Goal: Information Seeking & Learning: Check status

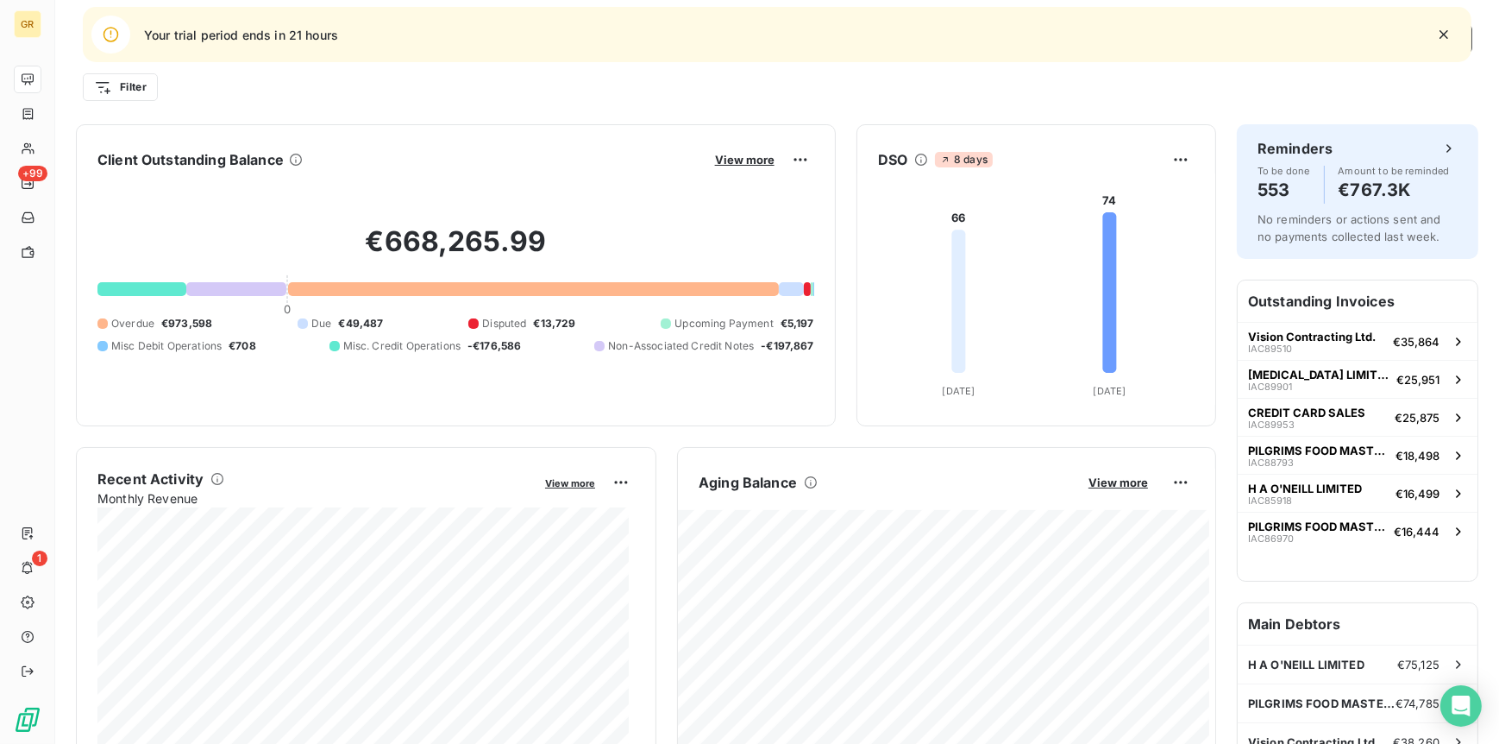
click at [1449, 40] on icon "button" at bounding box center [1444, 34] width 17 height 17
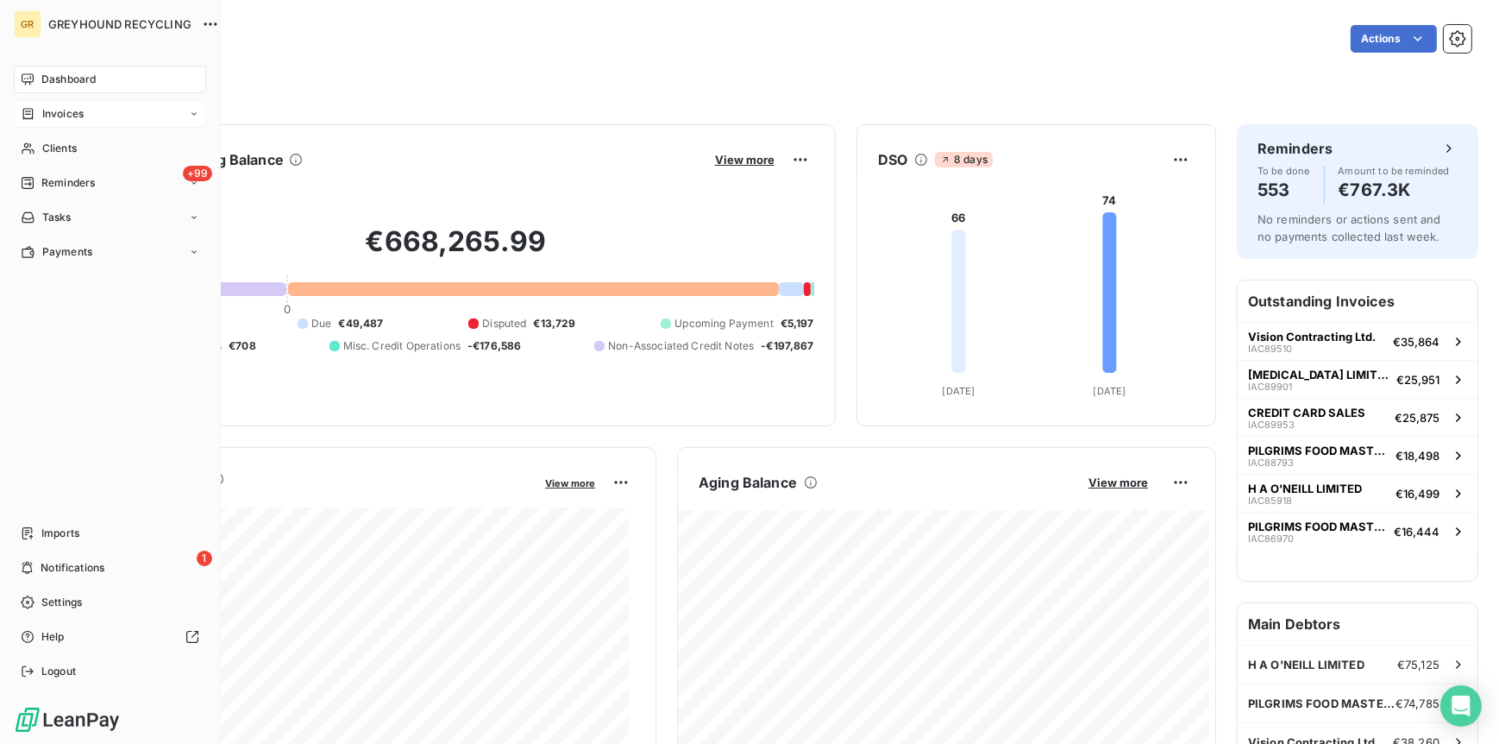
click at [50, 108] on span "Invoices" at bounding box center [62, 114] width 41 height 16
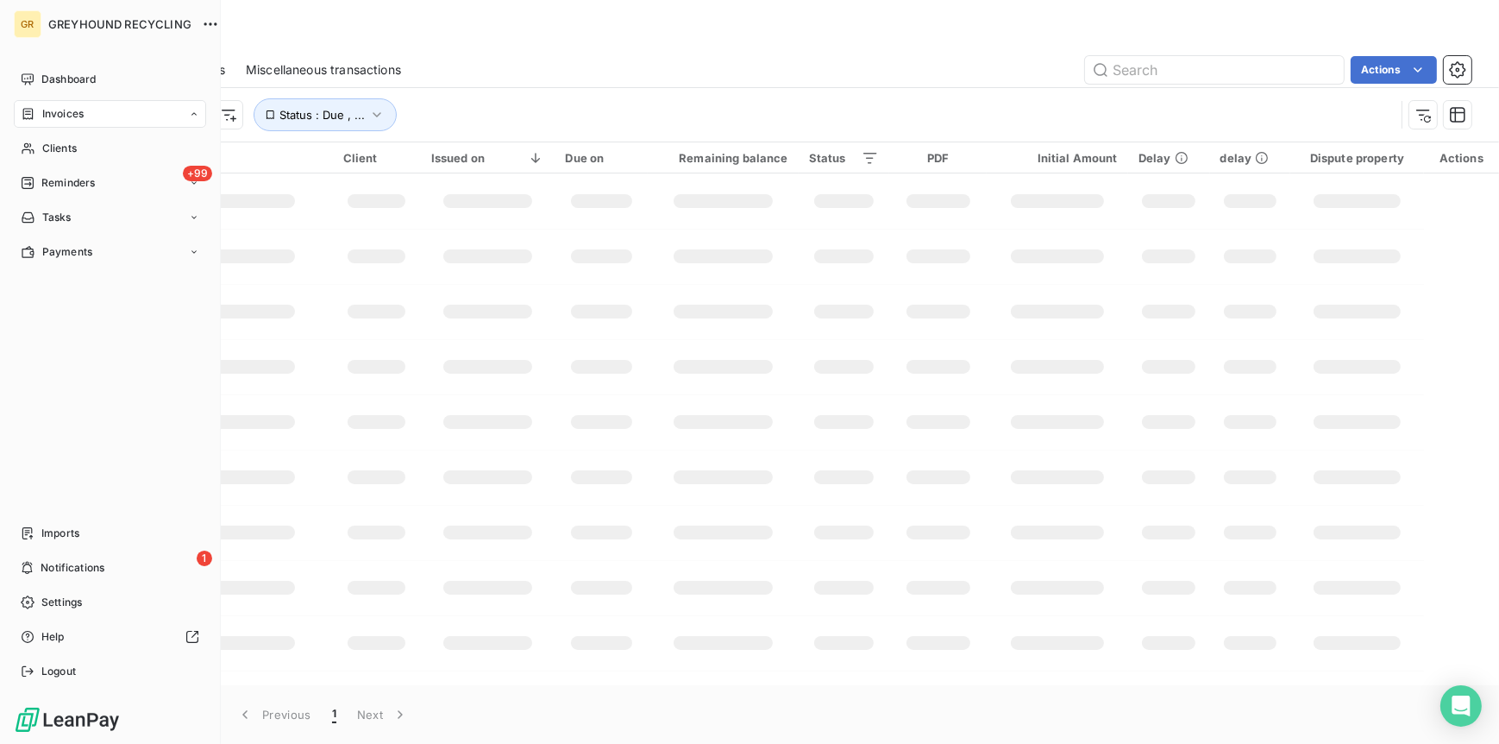
click at [0, 0] on span "Invoices" at bounding box center [0, 0] width 0 height 0
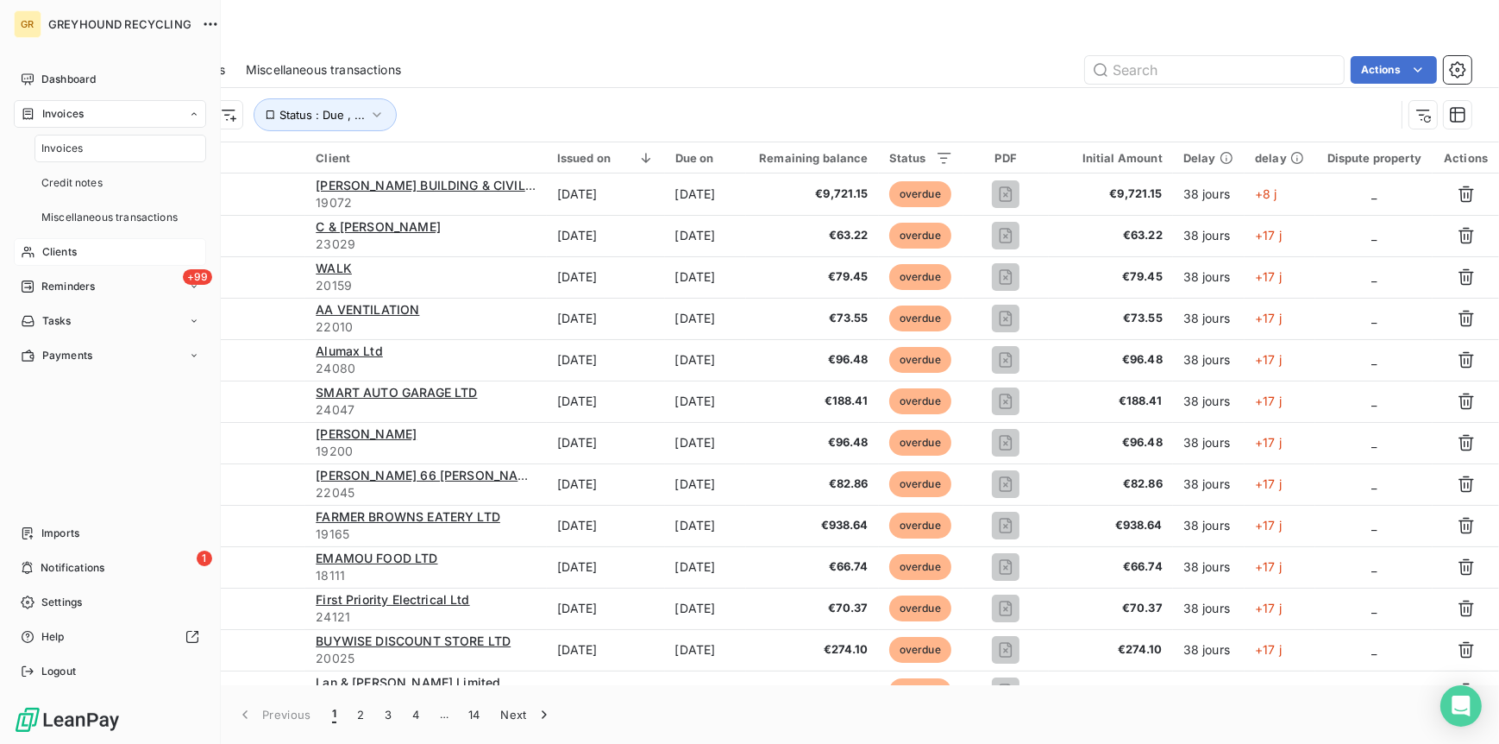
click at [84, 254] on div "Clients" at bounding box center [110, 252] width 192 height 28
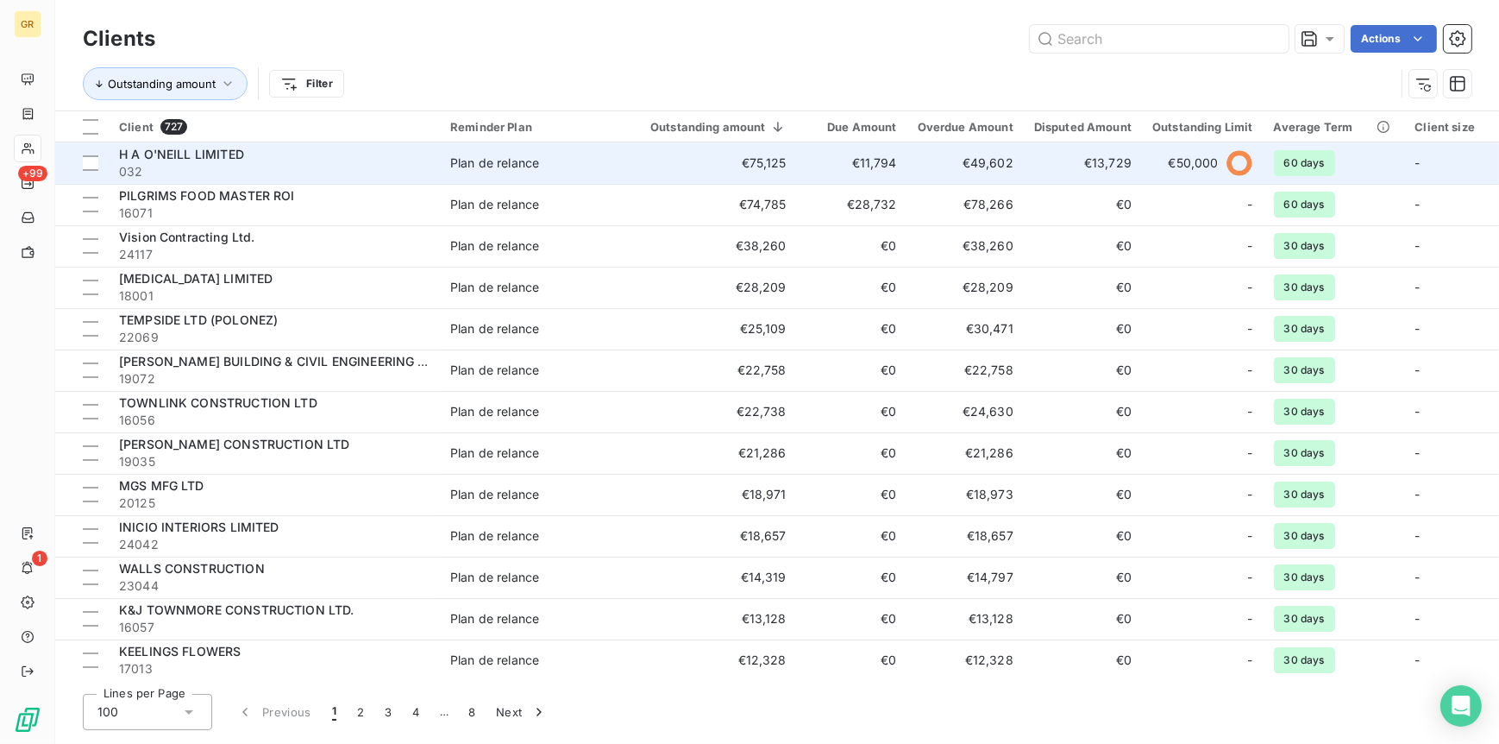
click at [211, 147] on span "H A O'NEILL LIMITED" at bounding box center [181, 154] width 125 height 15
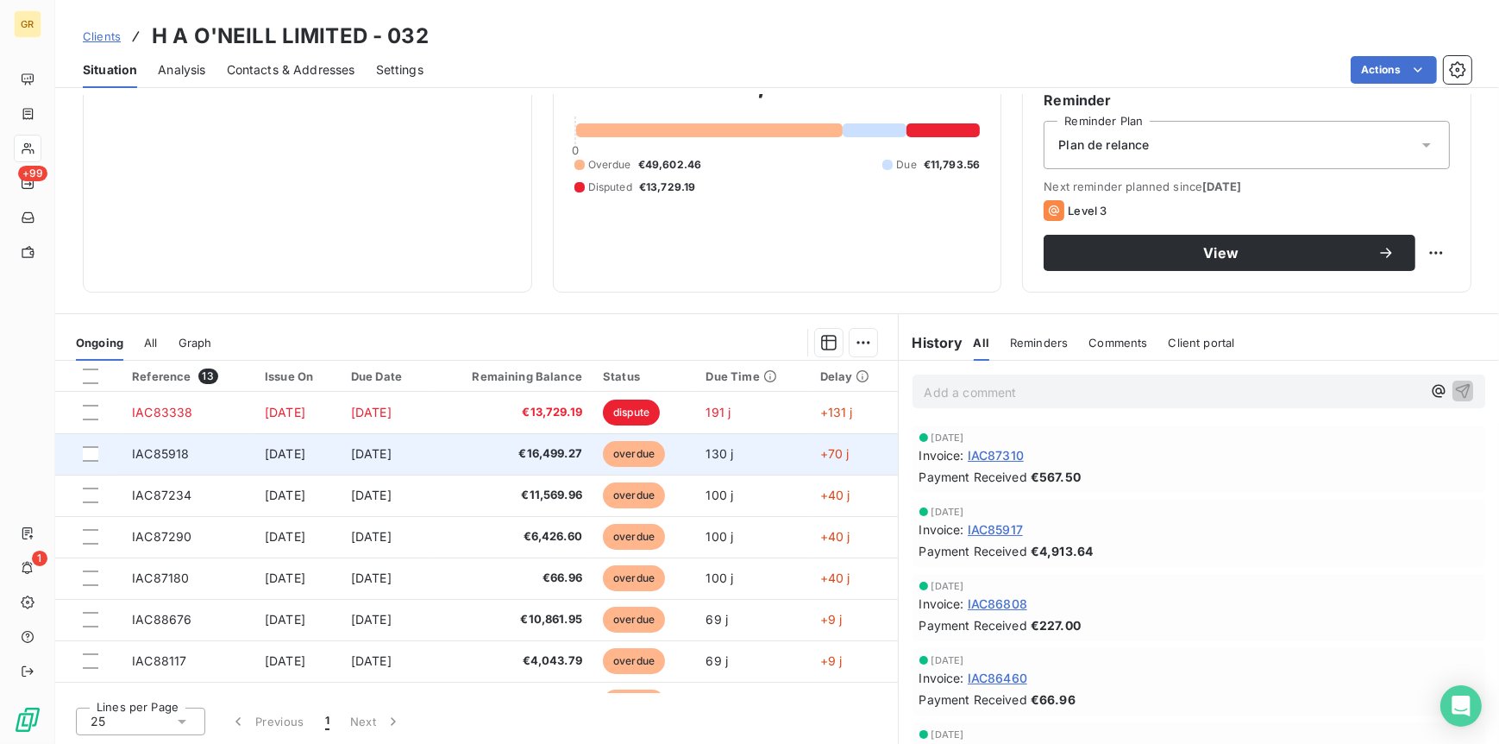
click at [392, 449] on span "Jul 30, 2025" at bounding box center [371, 453] width 41 height 15
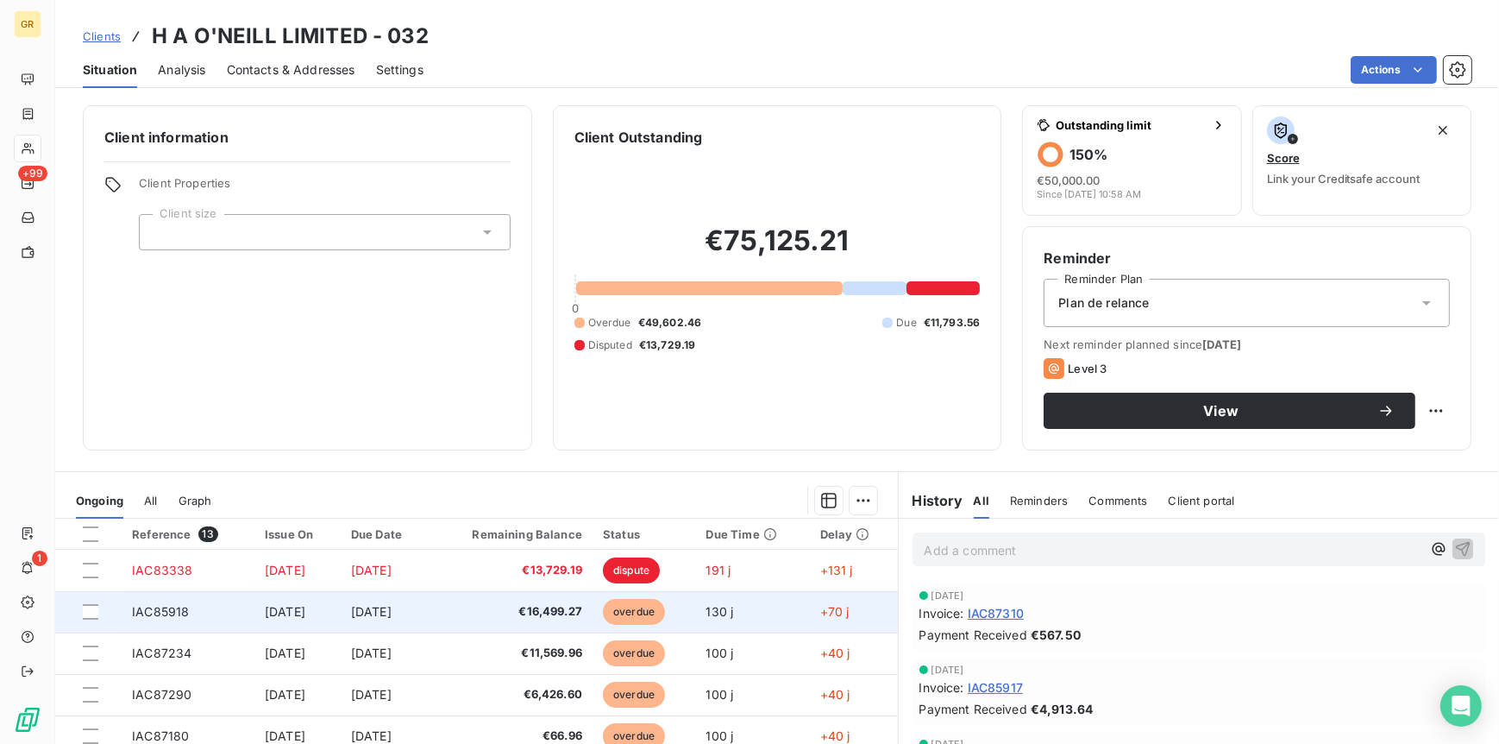
scroll to position [86, 0]
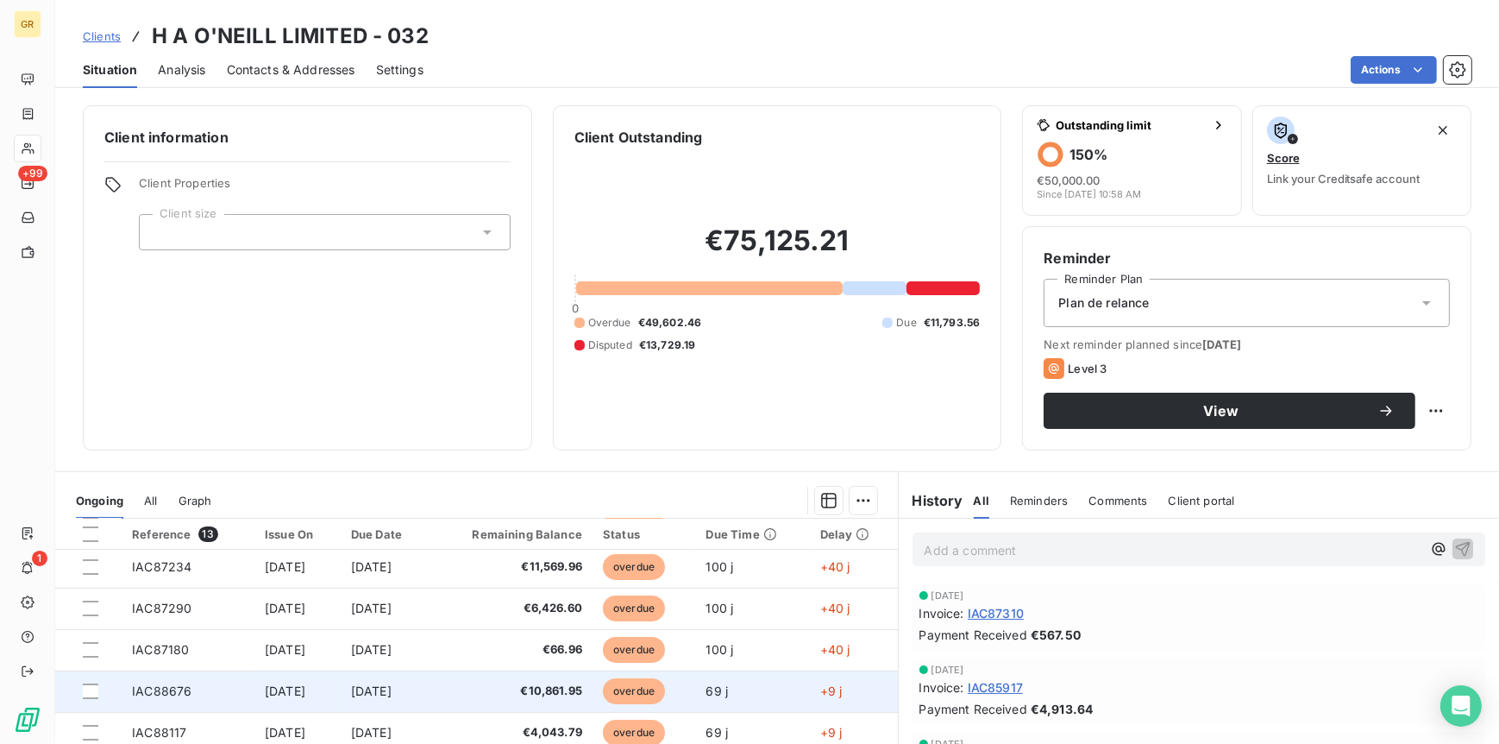
click at [283, 687] on span "Jul 31, 2025" at bounding box center [285, 690] width 41 height 15
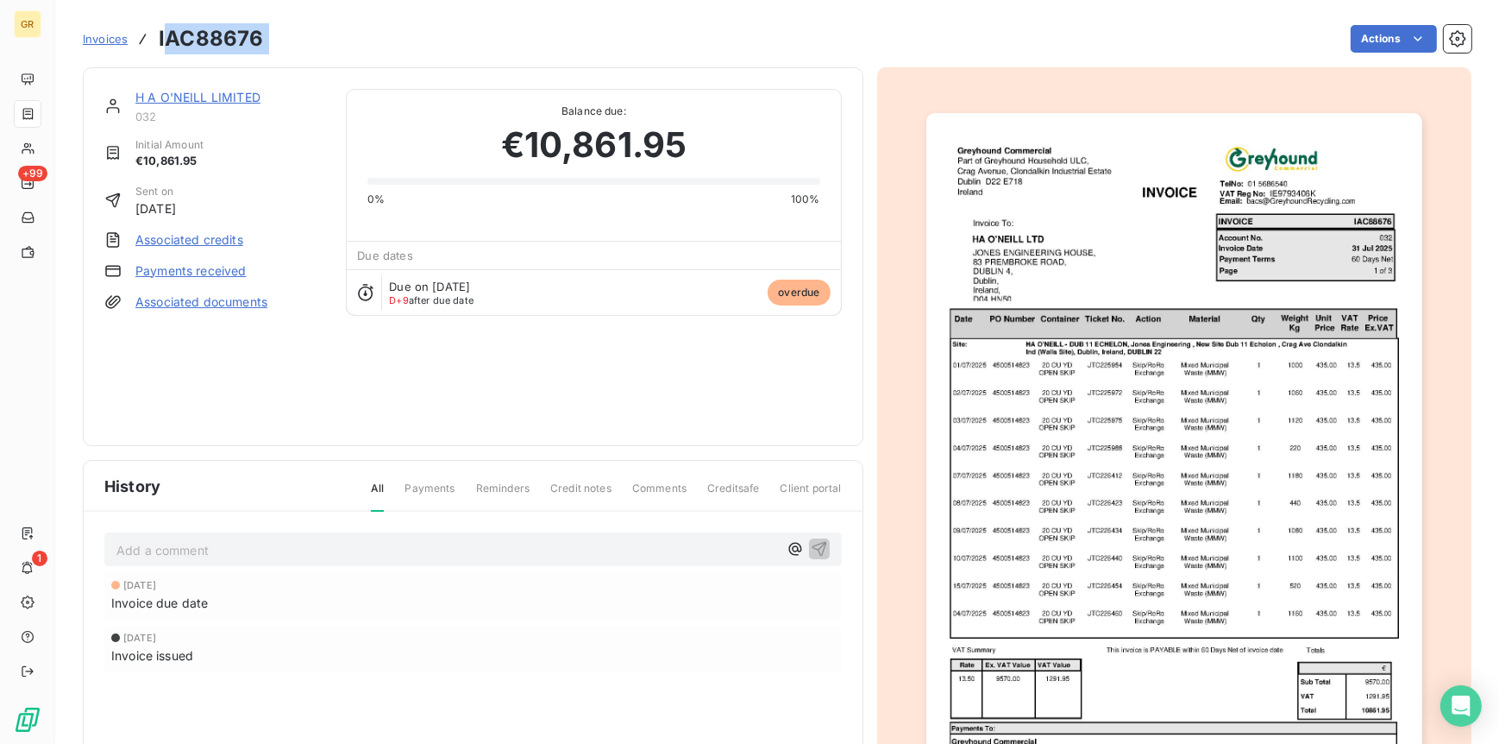
drag, startPoint x: 163, startPoint y: 35, endPoint x: 358, endPoint y: 39, distance: 195.0
click at [358, 39] on div "Invoices IAC88676 Actions" at bounding box center [777, 39] width 1389 height 36
click at [352, 35] on div "Actions" at bounding box center [878, 39] width 1188 height 28
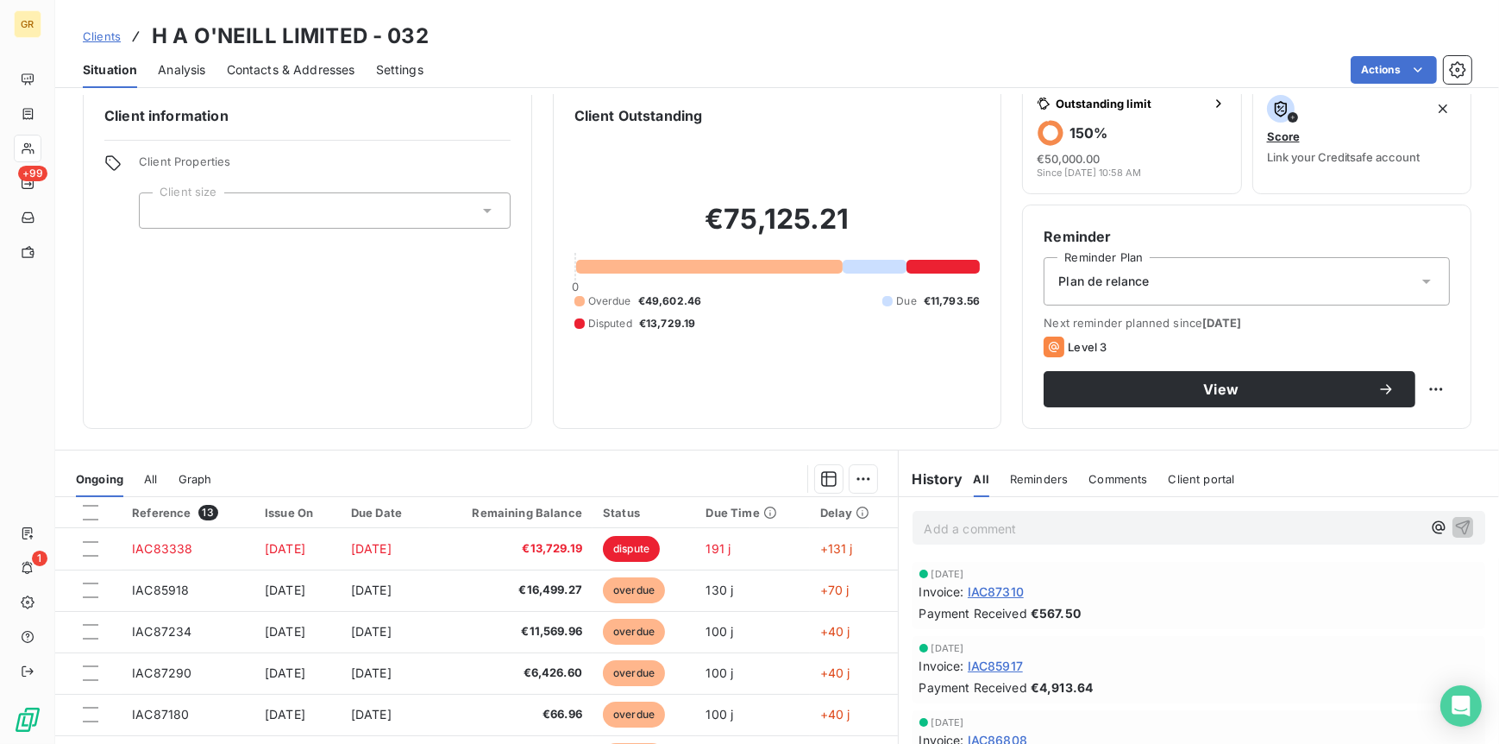
scroll to position [86, 0]
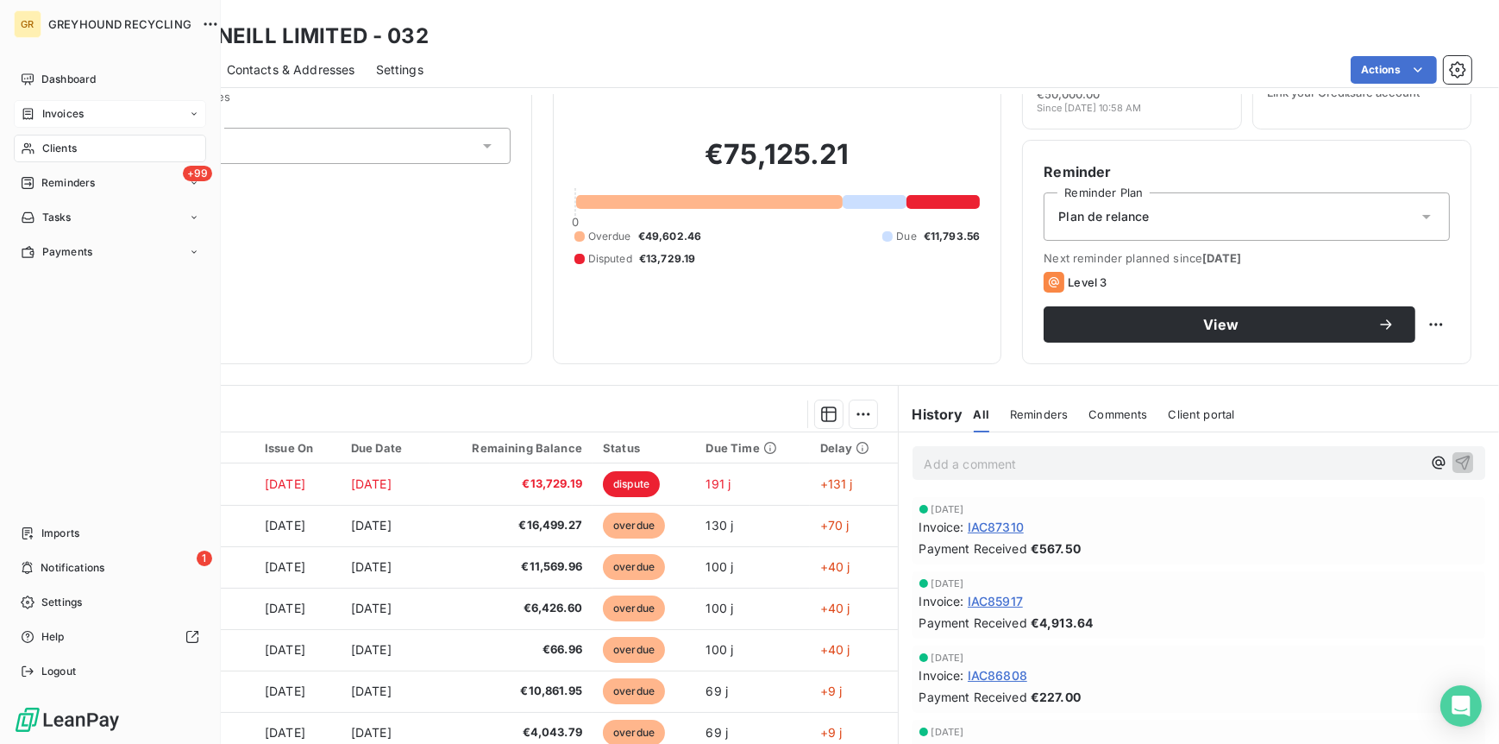
click at [72, 109] on span "Invoices" at bounding box center [62, 114] width 41 height 16
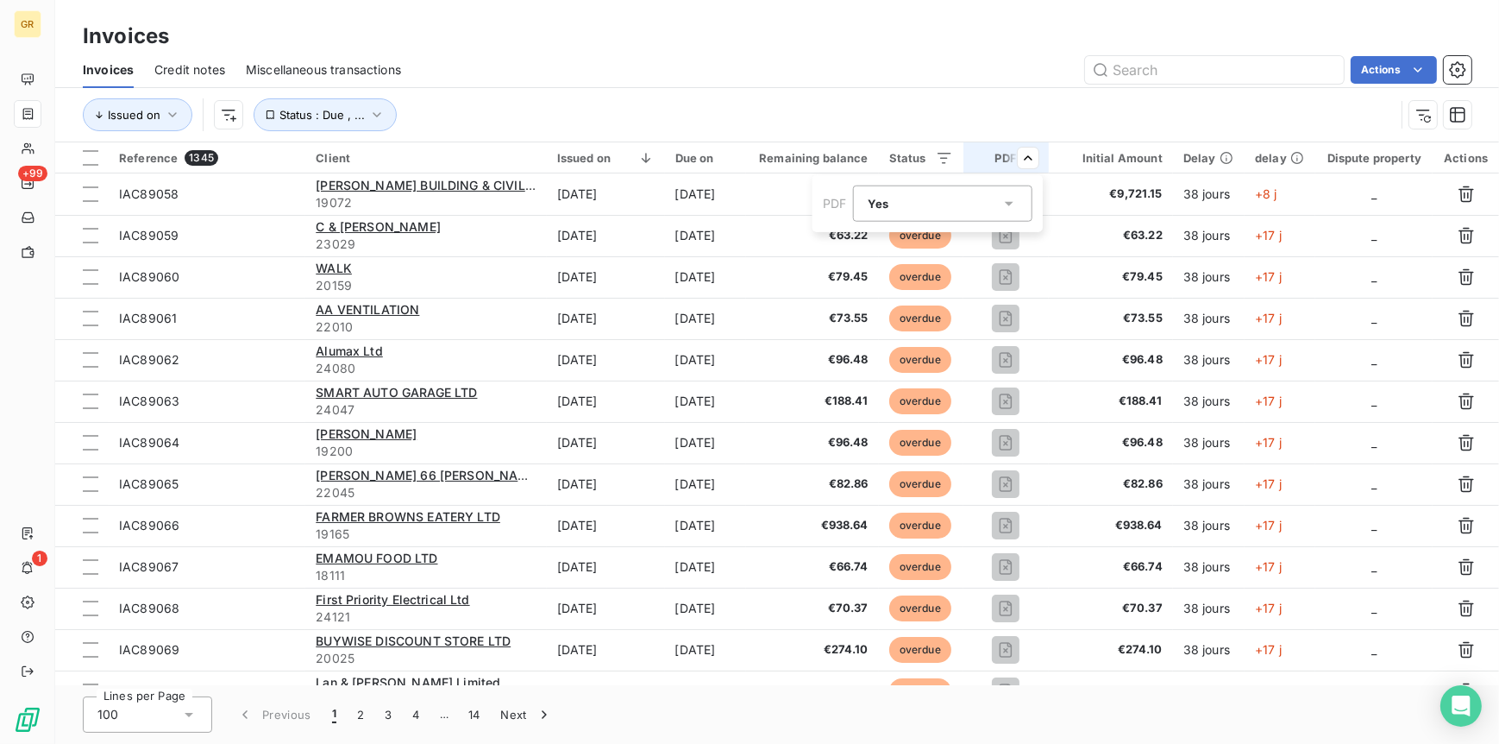
click at [914, 207] on div "Yes is_true" at bounding box center [934, 204] width 133 height 24
click at [902, 240] on li "Yes" at bounding box center [942, 244] width 179 height 31
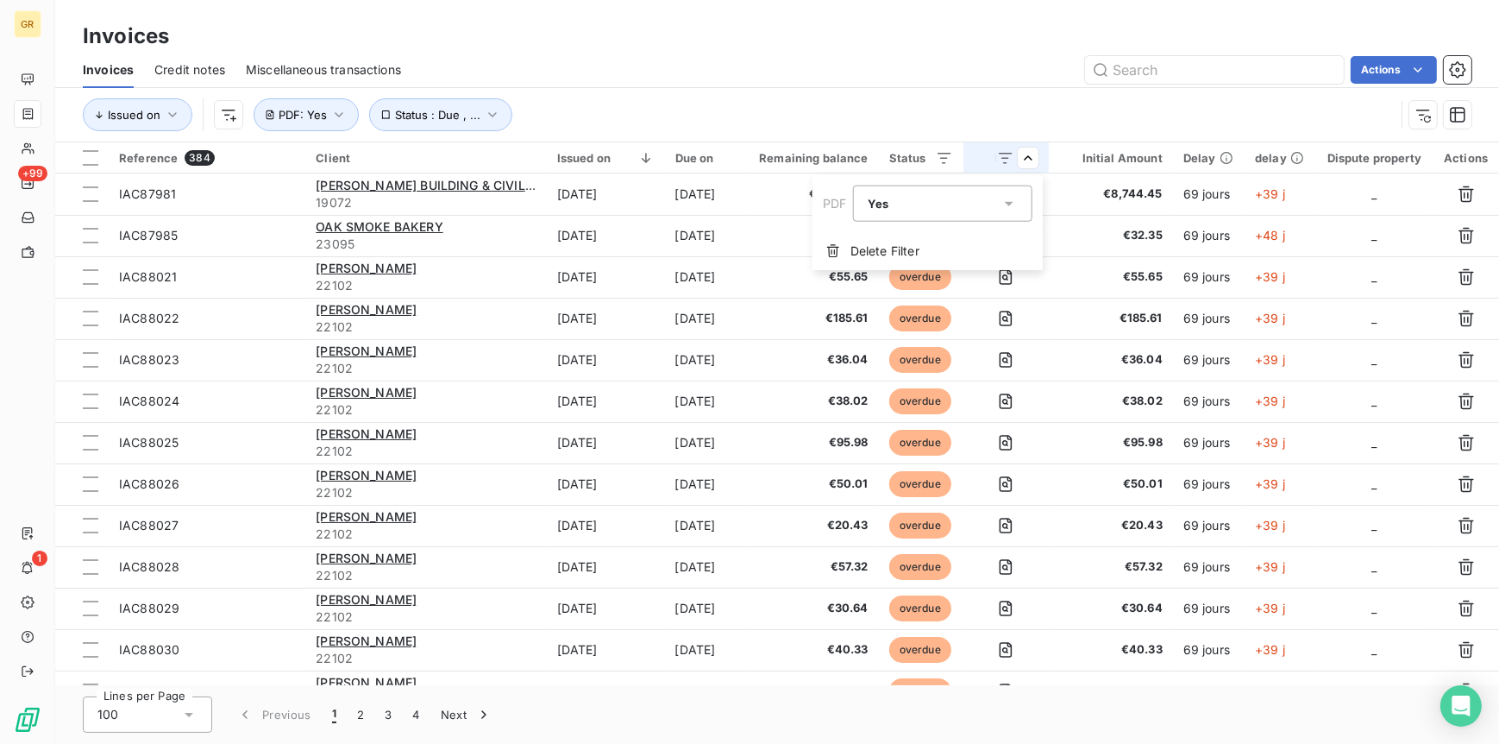
click at [914, 82] on html "GR +99 1 Invoices Invoices Credit notes Miscellaneous transactions Actions Issu…" at bounding box center [749, 372] width 1499 height 744
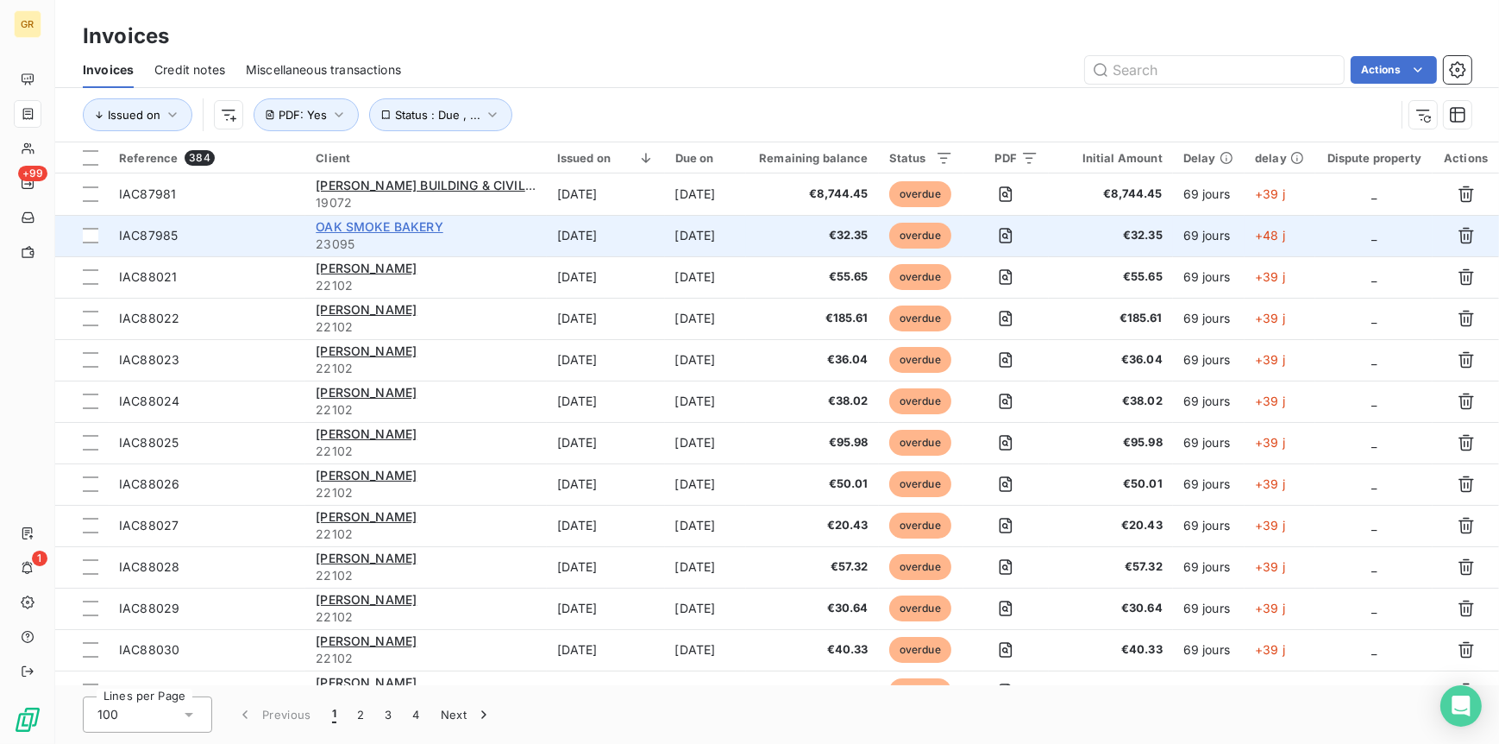
click at [387, 229] on span "OAK SMOKE BAKERY" at bounding box center [379, 226] width 127 height 15
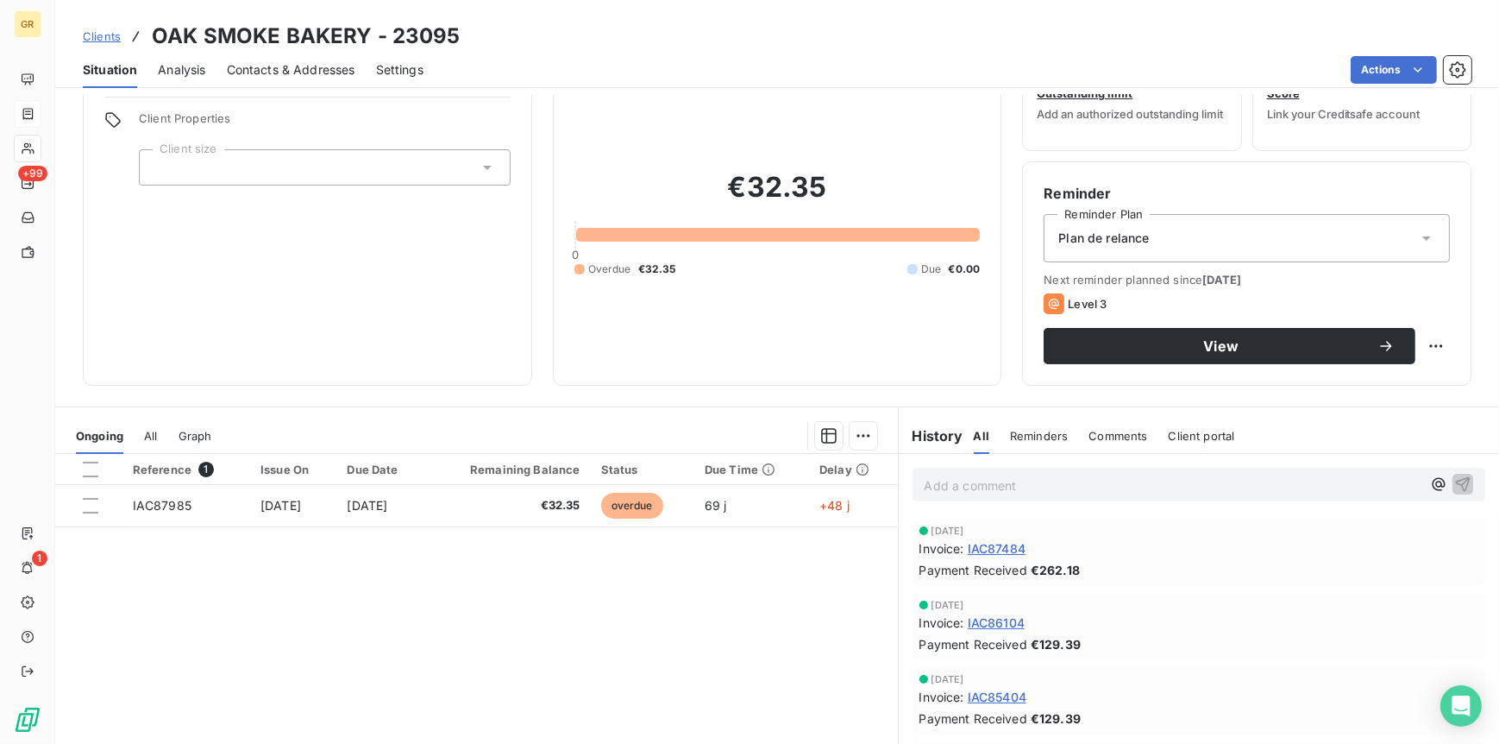
scroll to position [158, 0]
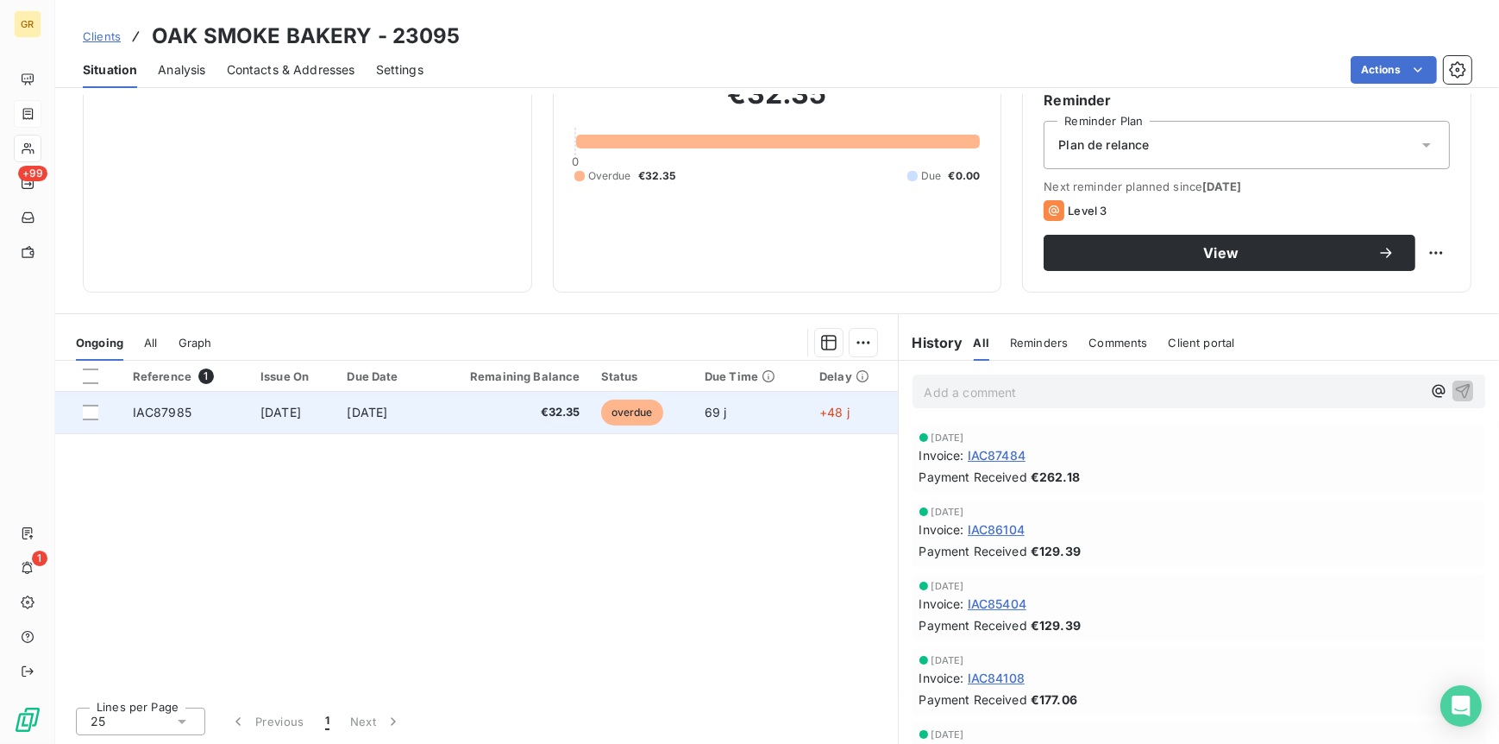
click at [175, 409] on span "IAC87985" at bounding box center [162, 412] width 59 height 15
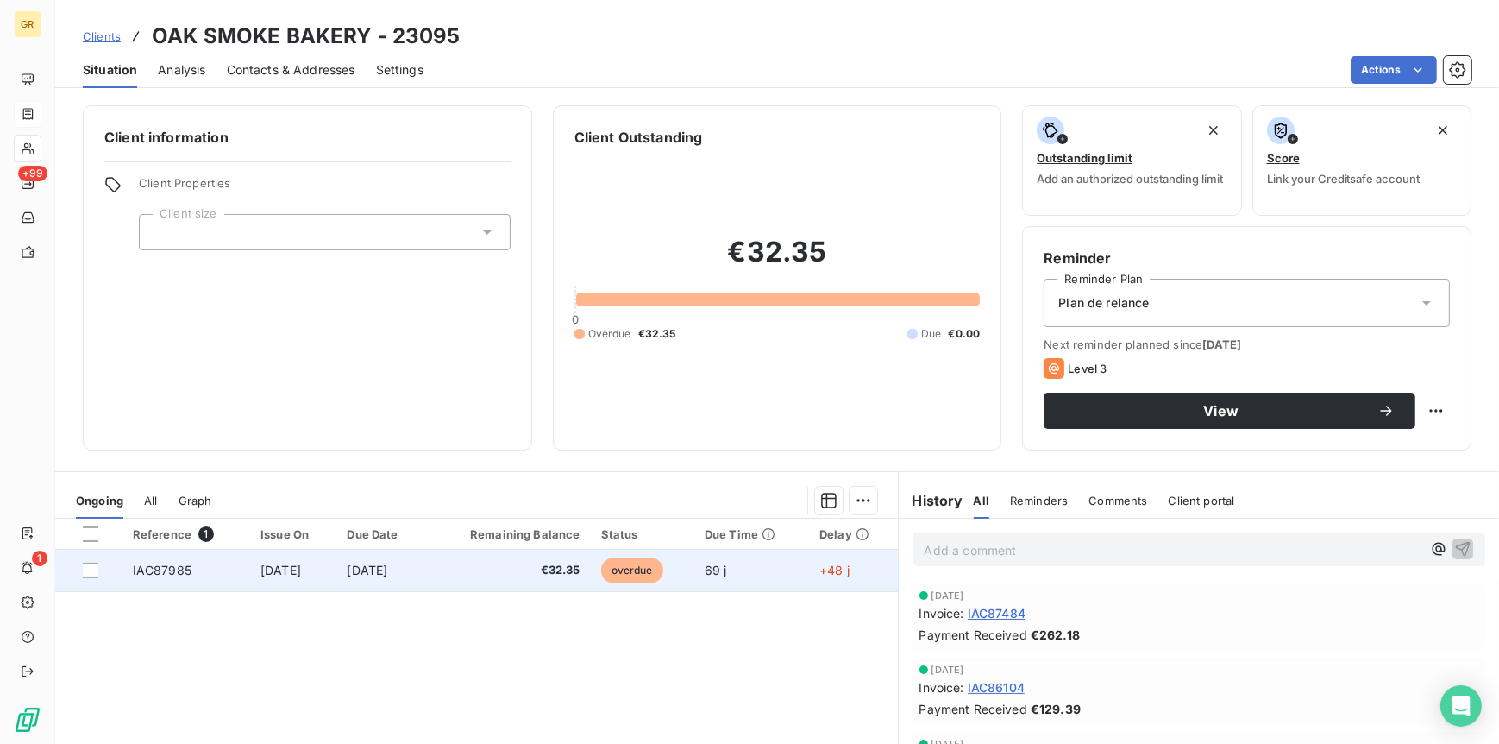
click at [291, 571] on span "Jul 31, 2025" at bounding box center [281, 570] width 41 height 15
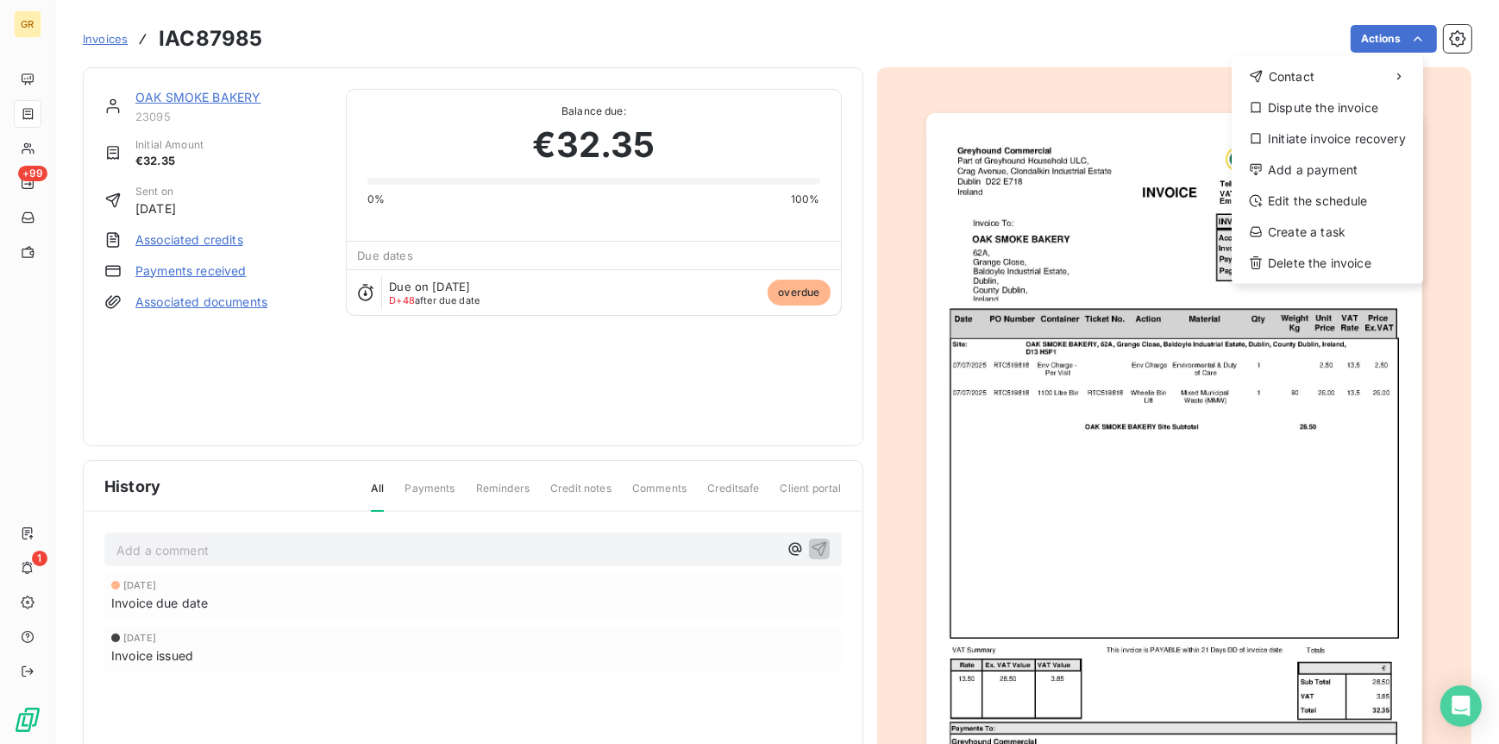
click at [1147, 39] on html "GR +99 1 Invoices IAC87985 Actions Contact Dispute the invoice Initiate invoice…" at bounding box center [749, 372] width 1499 height 744
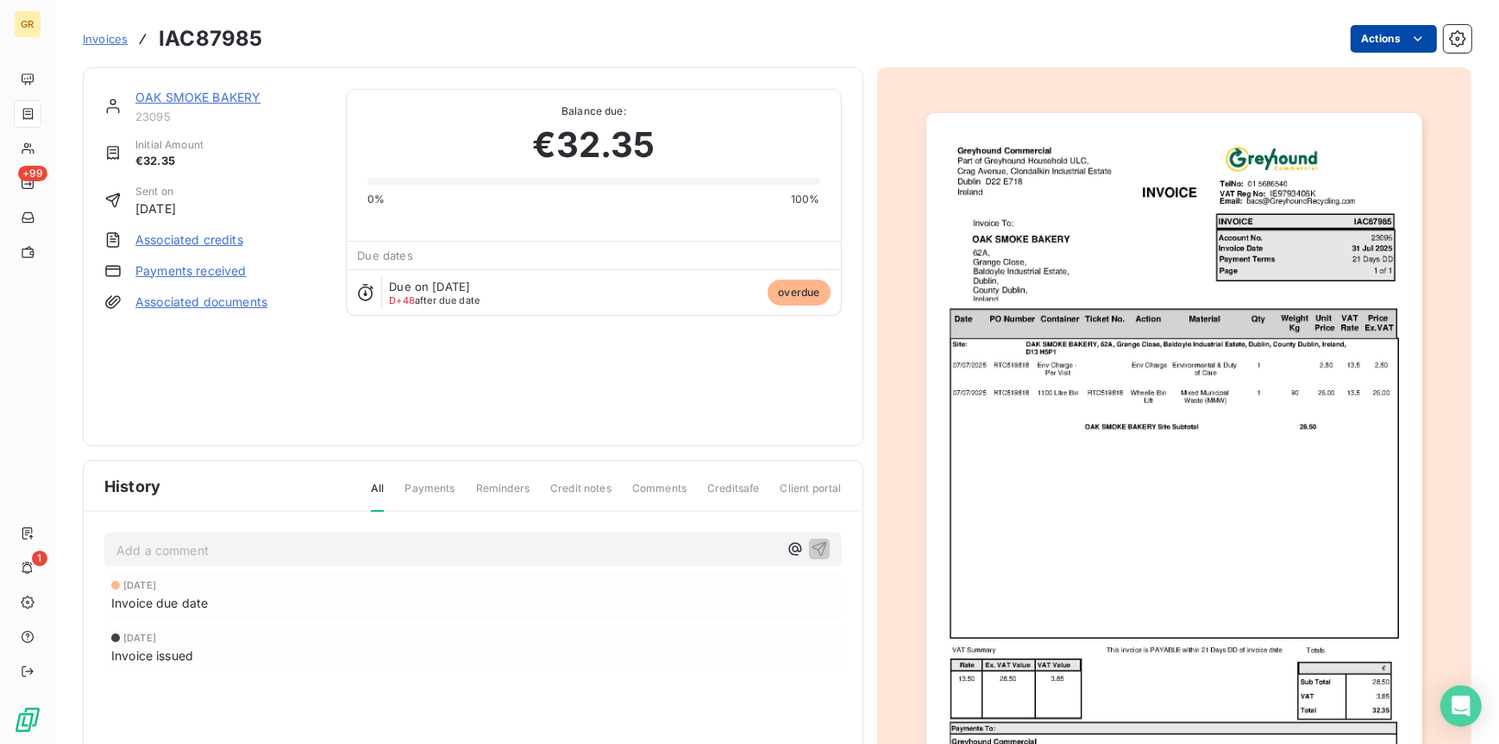
click at [1371, 34] on html "GR +99 1 Invoices IAC87985 Actions OAK SMOKE BAKERY 23095 Initial Amount €32.35…" at bounding box center [749, 372] width 1499 height 744
click at [1091, 59] on html "GR +99 1 Invoices IAC87985 Actions OAK SMOKE BAKERY 23095 Initial Amount €32.35…" at bounding box center [749, 372] width 1499 height 744
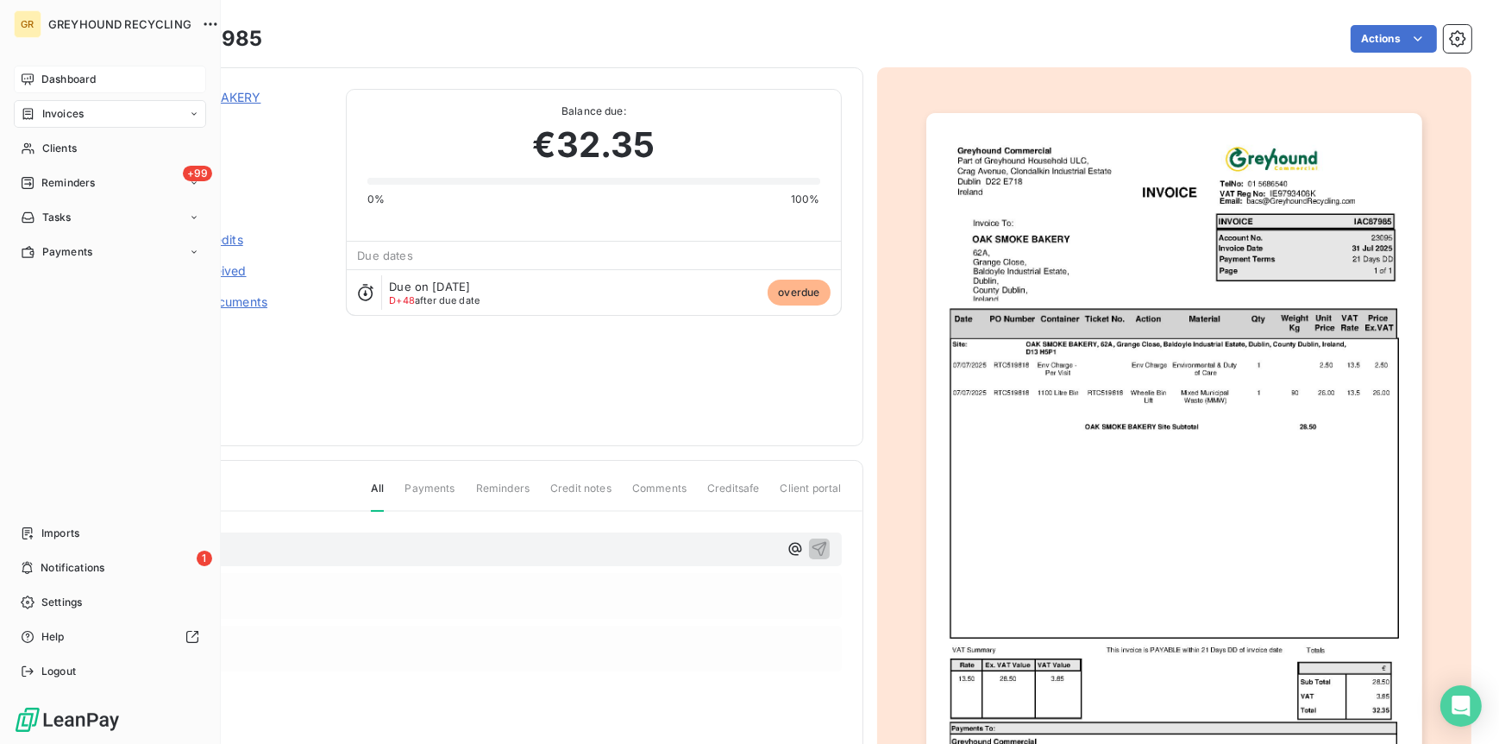
click at [52, 80] on span "Dashboard" at bounding box center [68, 80] width 54 height 16
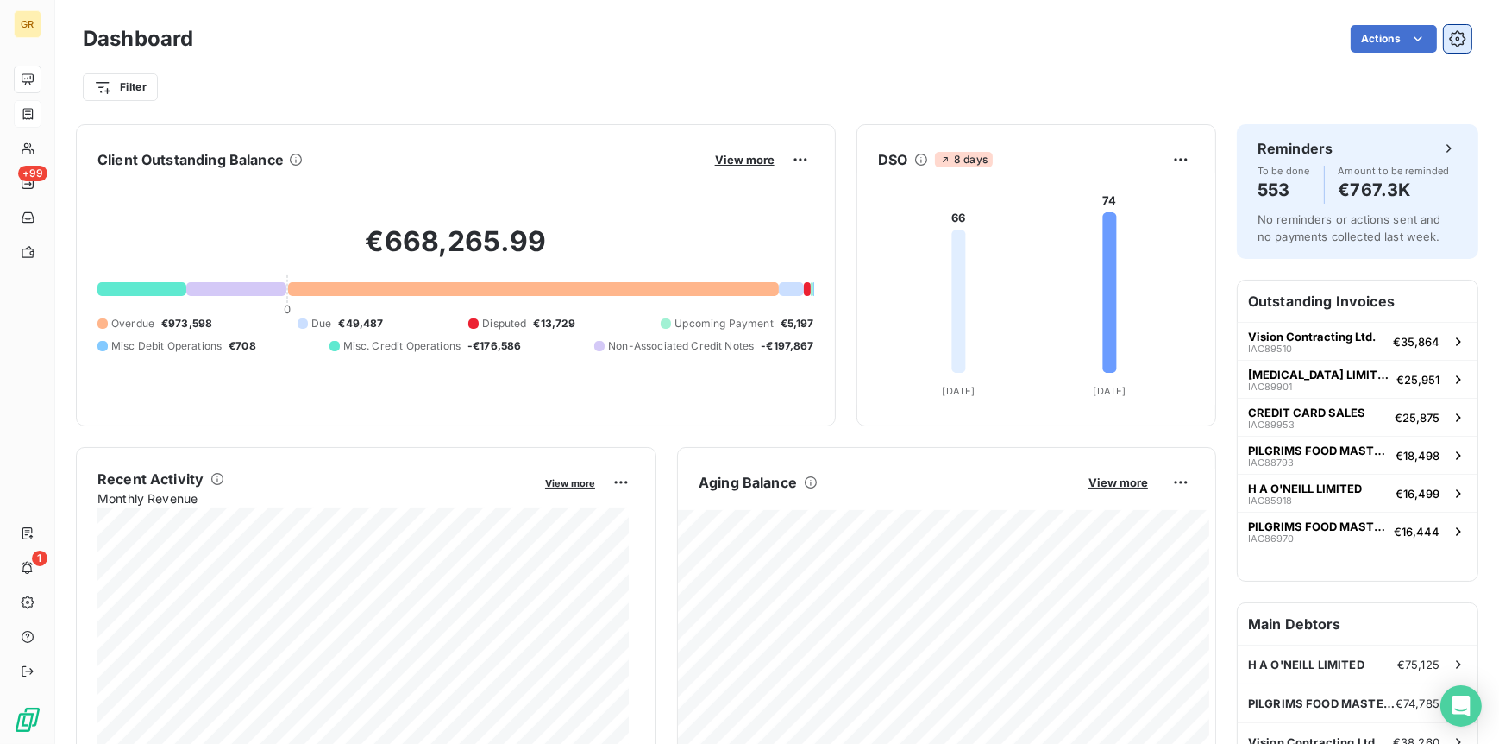
click at [1452, 41] on icon "button" at bounding box center [1457, 38] width 17 height 17
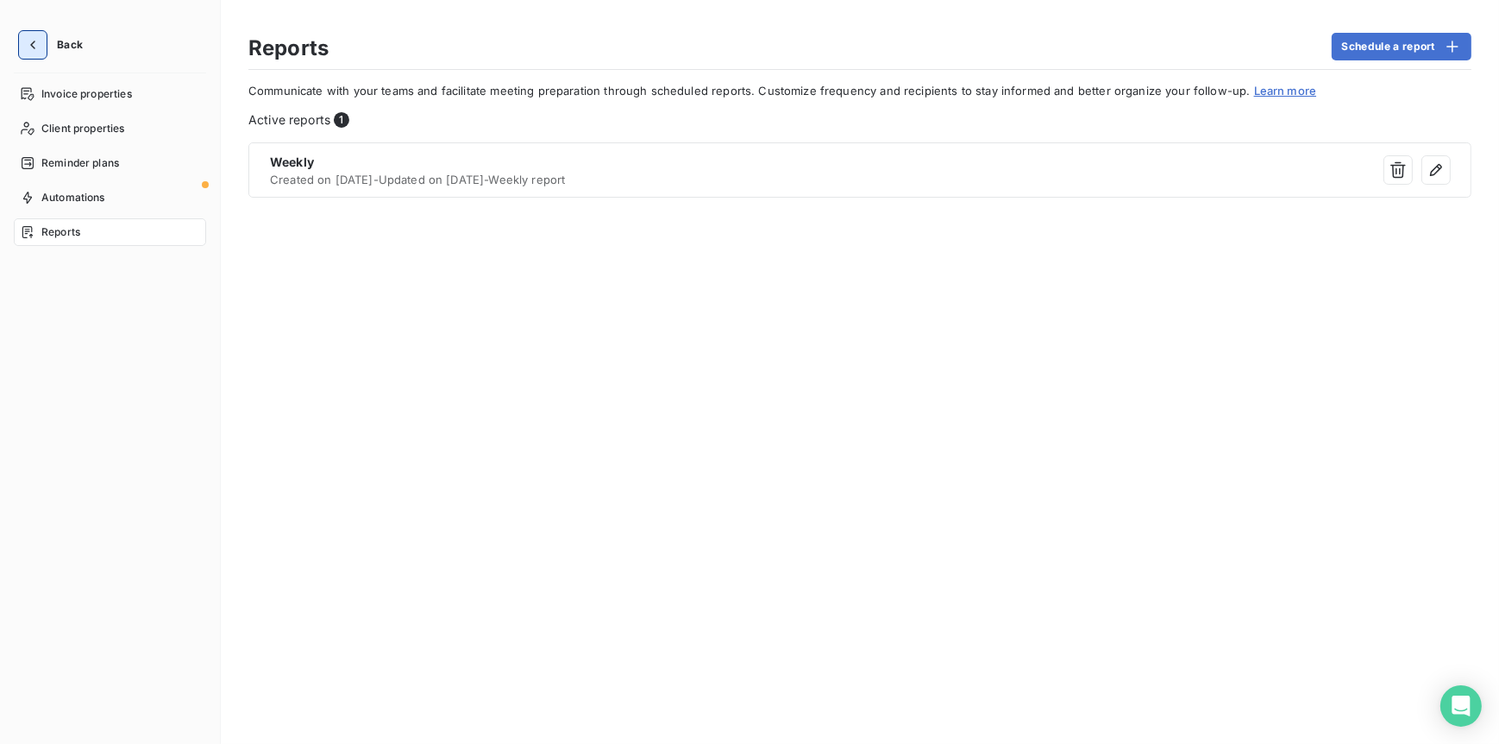
click at [44, 49] on button "button" at bounding box center [33, 45] width 28 height 28
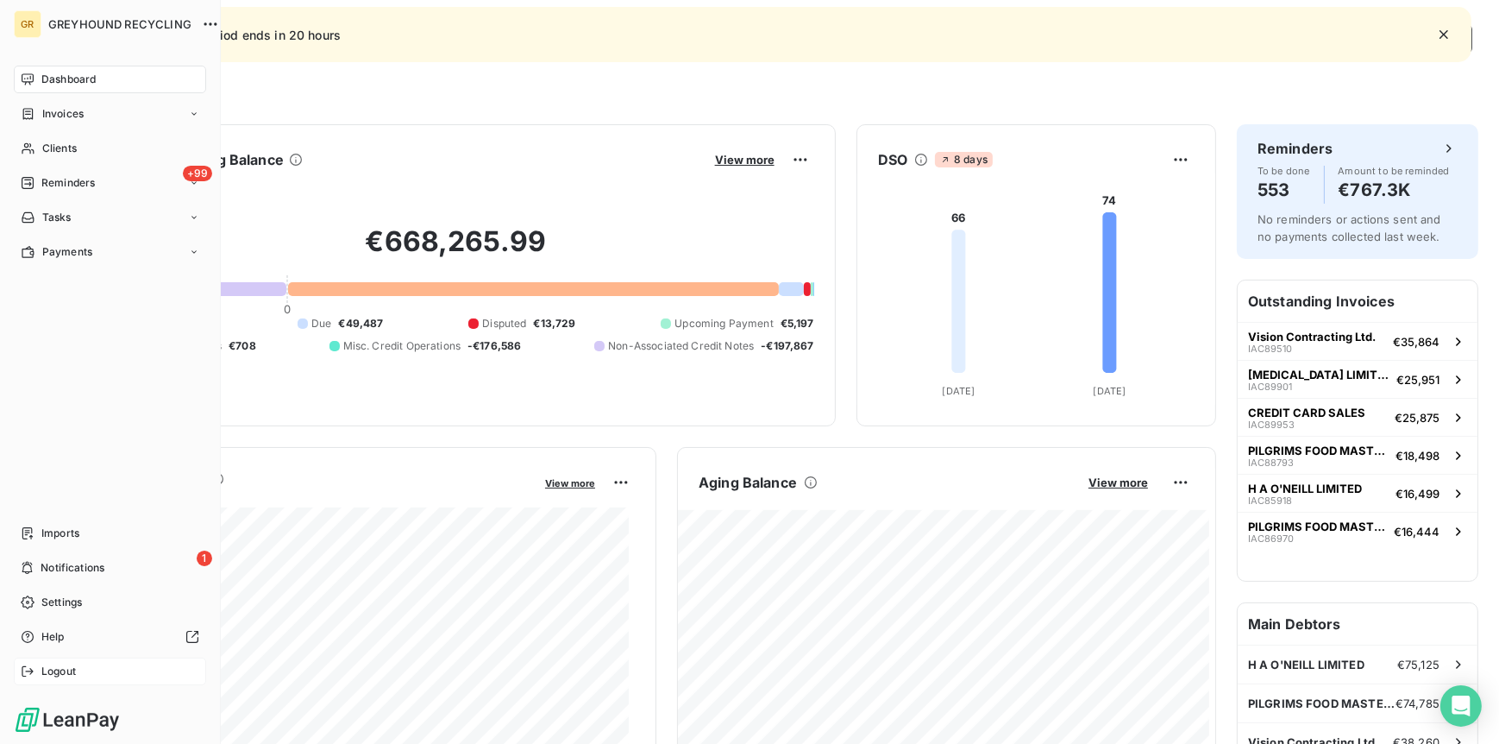
click at [57, 669] on span "Logout" at bounding box center [58, 671] width 35 height 16
